Goal: Find specific page/section: Find specific page/section

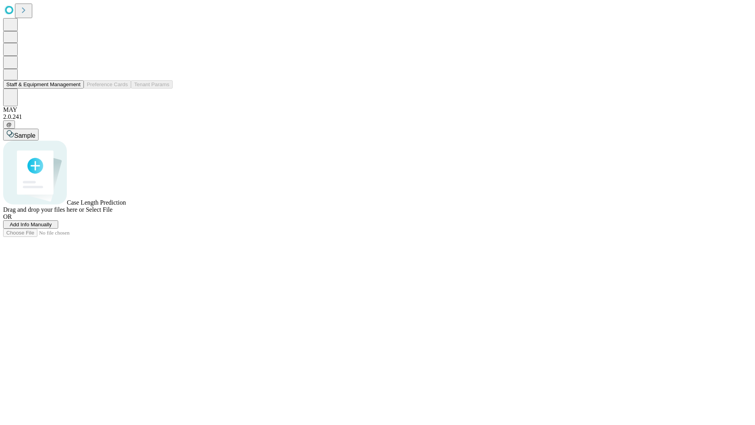
click at [75, 89] on button "Staff & Equipment Management" at bounding box center [43, 84] width 81 height 8
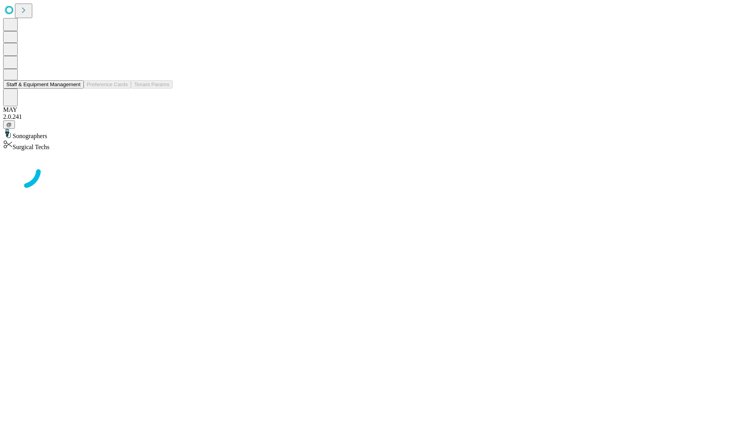
click at [75, 89] on button "Staff & Equipment Management" at bounding box center [43, 84] width 81 height 8
